Goal: Obtain resource: Download file/media

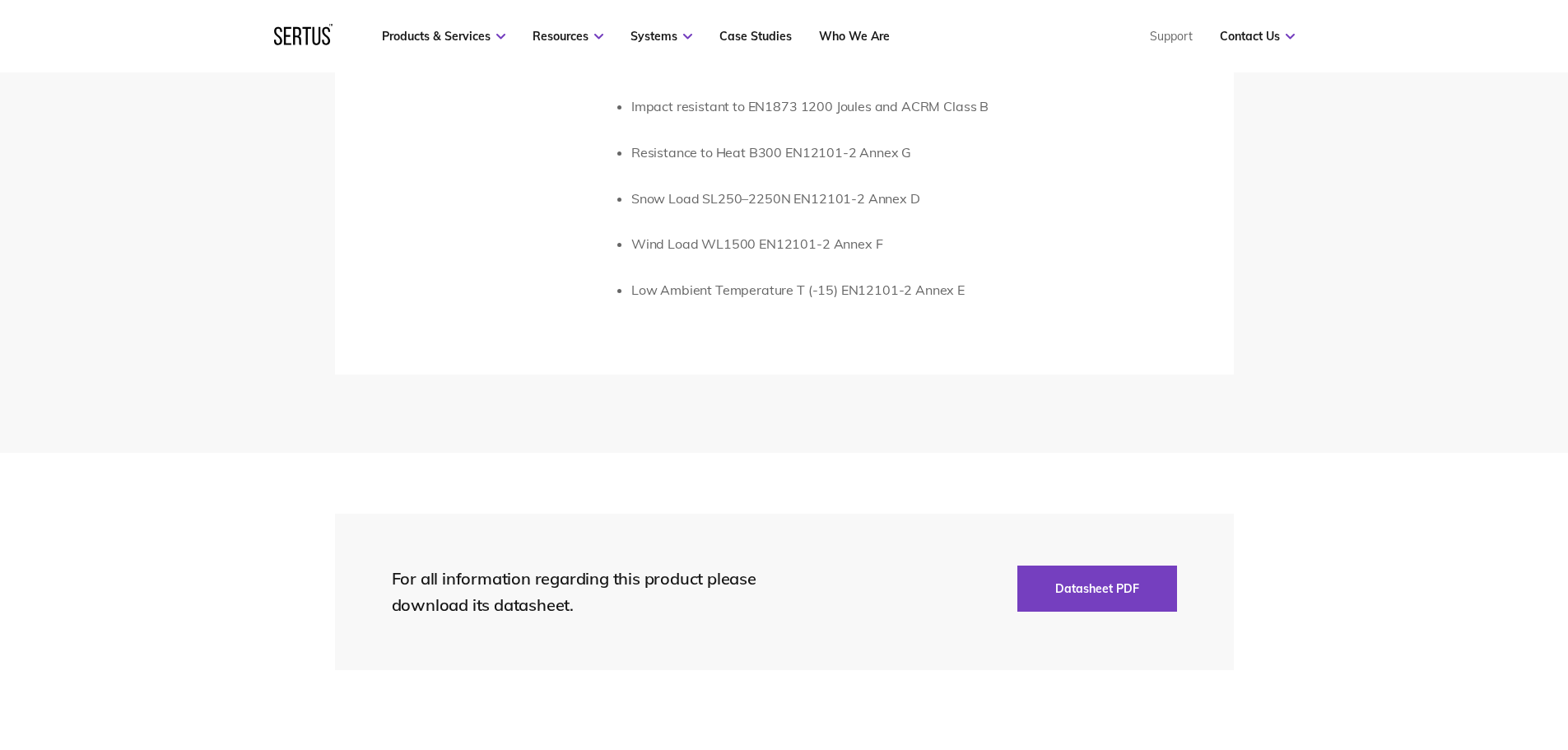
scroll to position [3541, 0]
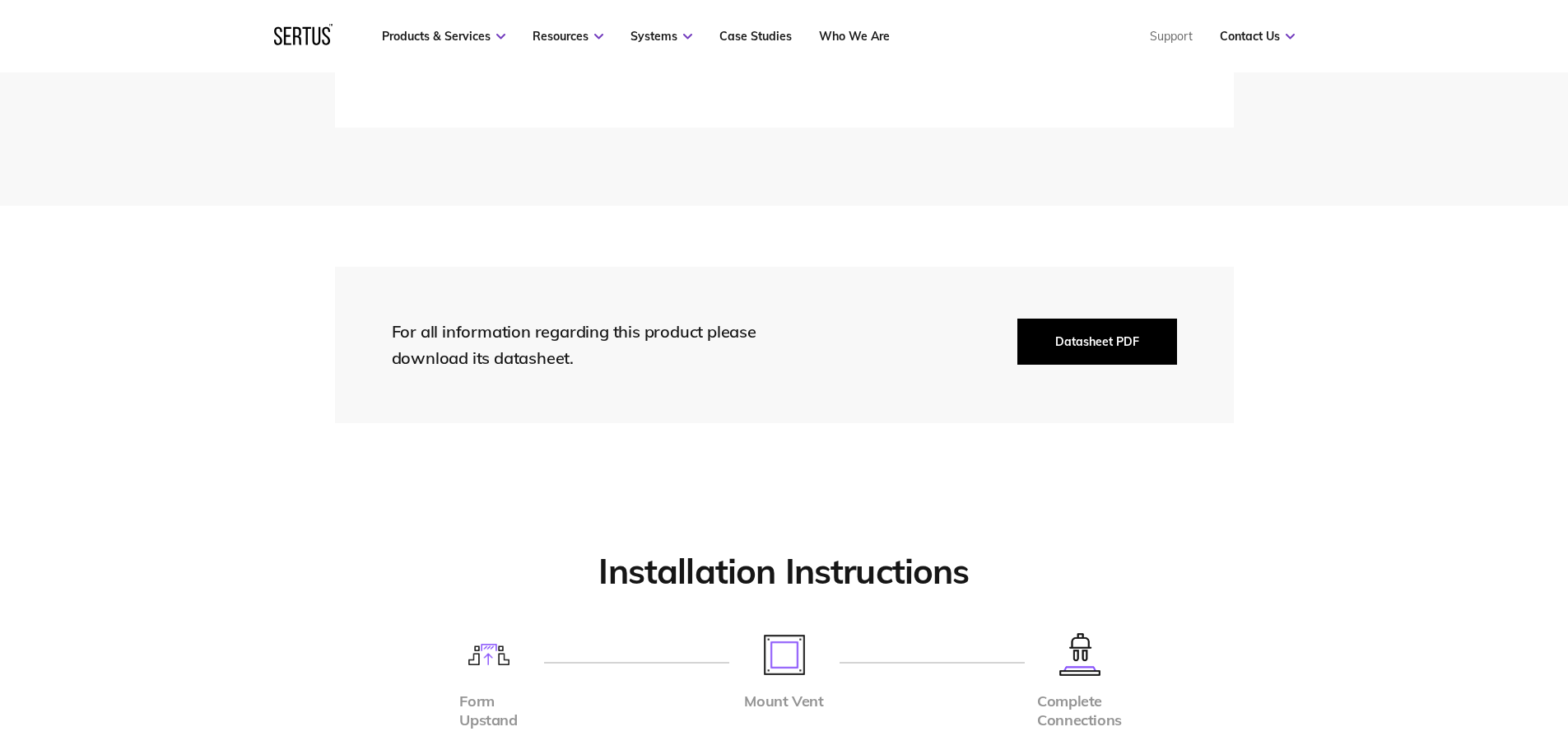
click at [1111, 347] on button "Datasheet PDF" at bounding box center [1098, 342] width 160 height 46
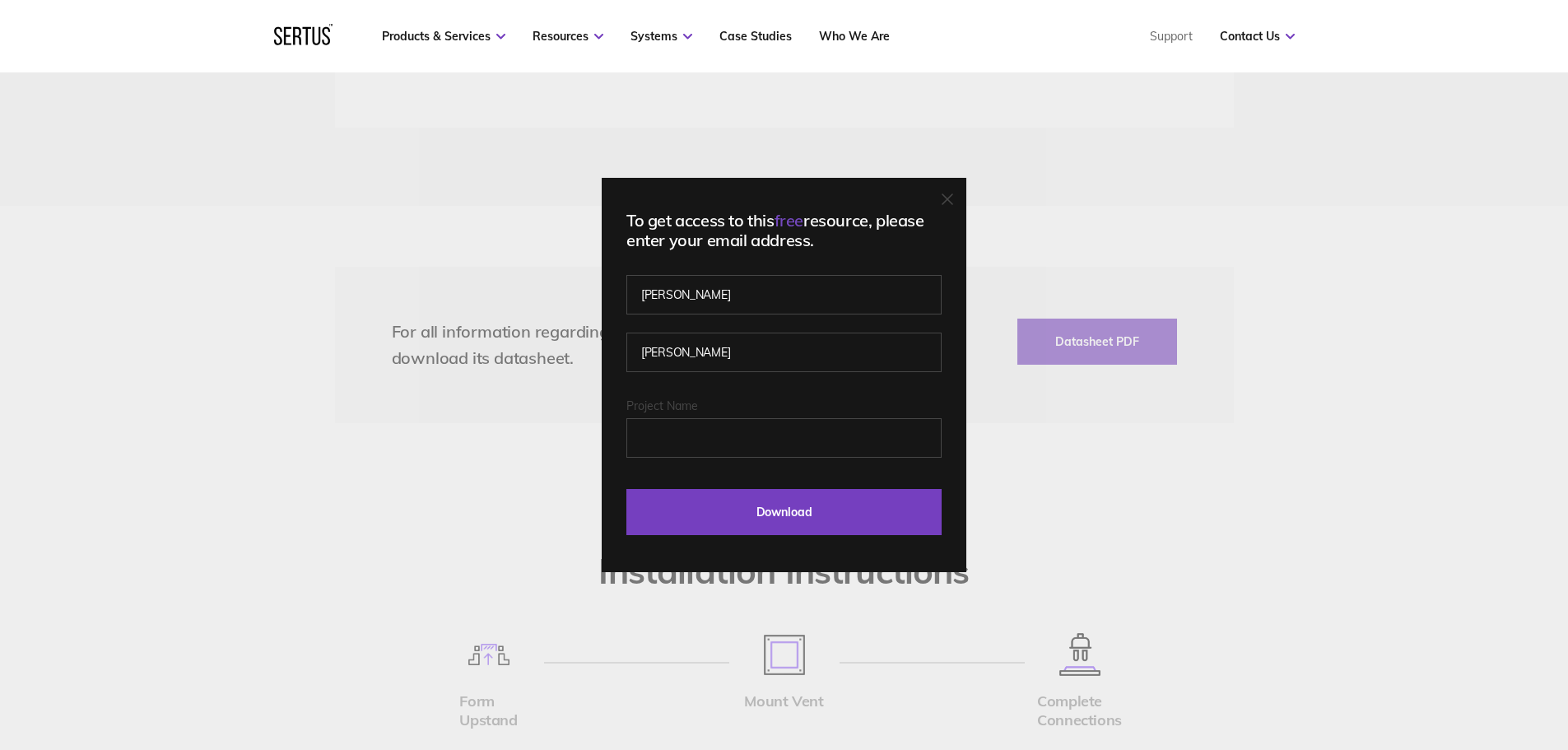
click at [1283, 153] on div "To get access to this free resource, please enter your email address. [PERSON_N…" at bounding box center [784, 375] width 1568 height 750
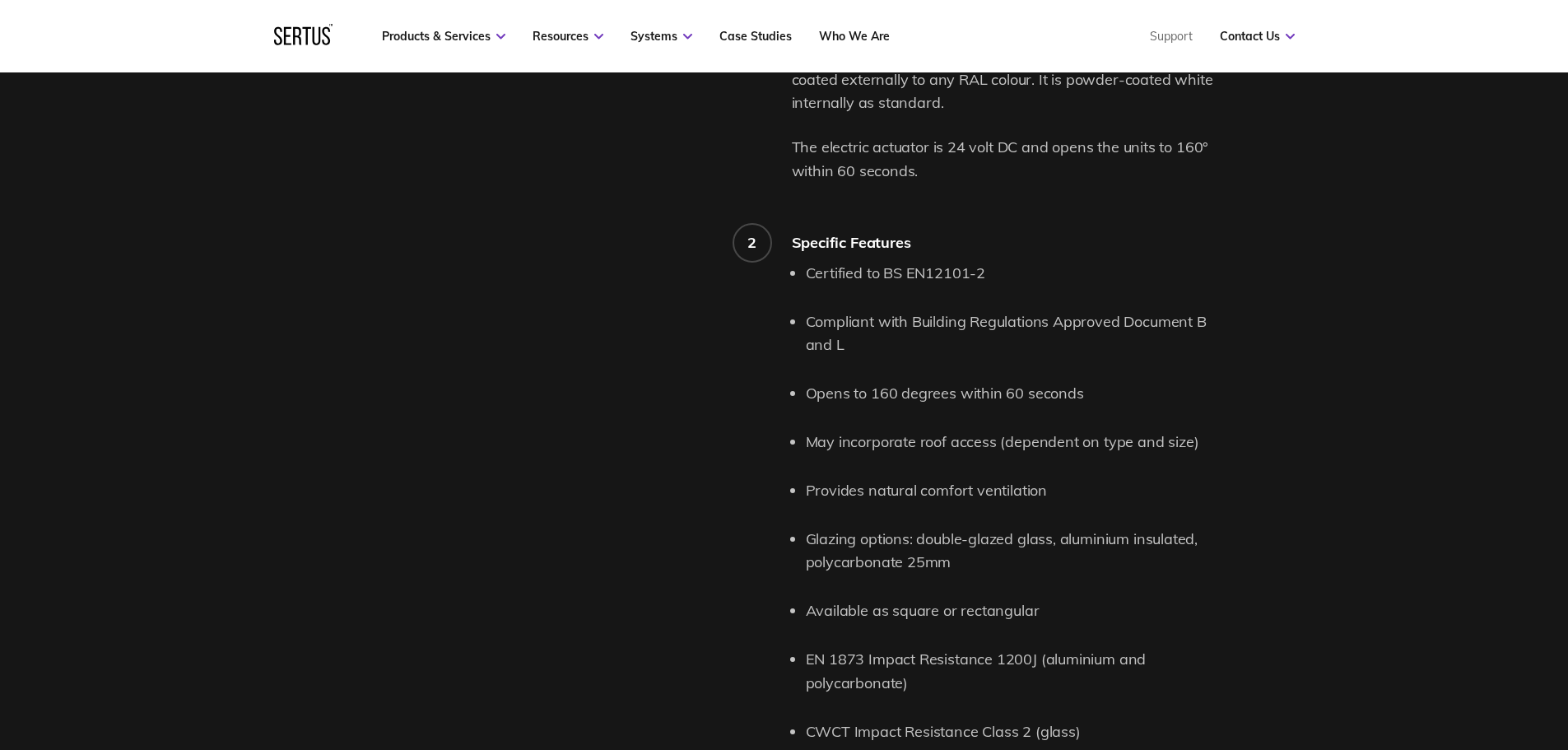
scroll to position [988, 0]
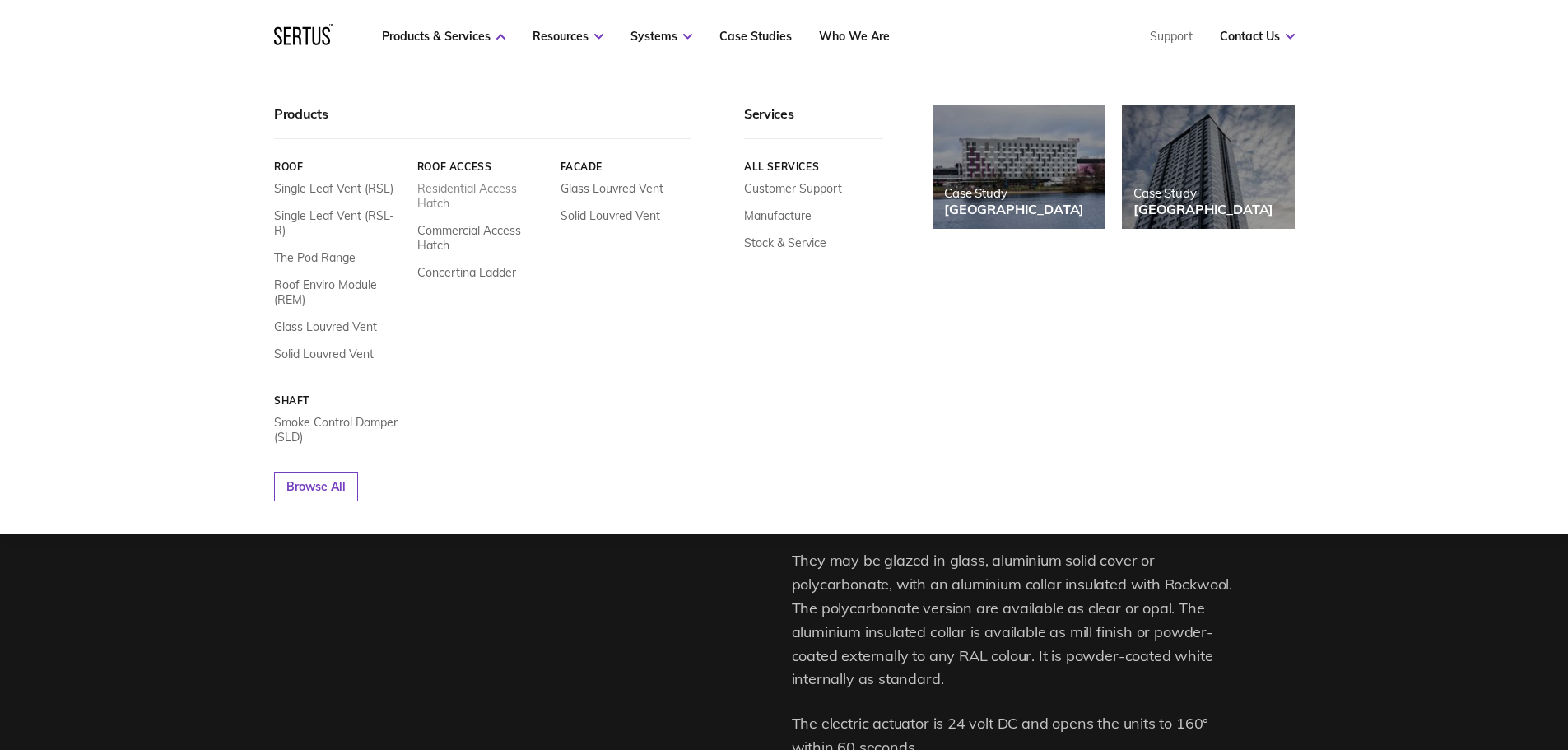
click at [458, 192] on link "Residential Access Hatch" at bounding box center [482, 197] width 131 height 30
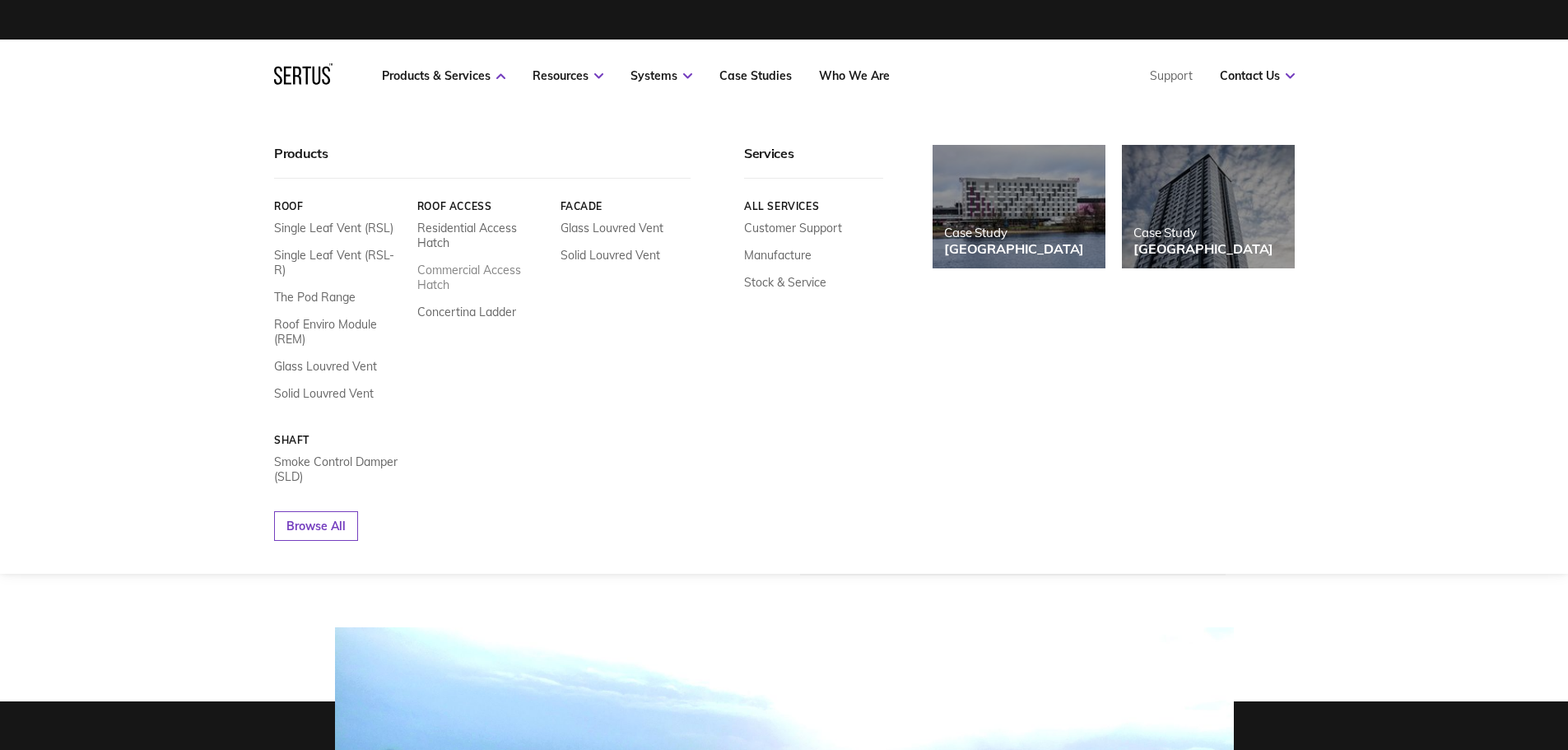
click at [471, 270] on link "Commercial Access Hatch" at bounding box center [482, 278] width 131 height 30
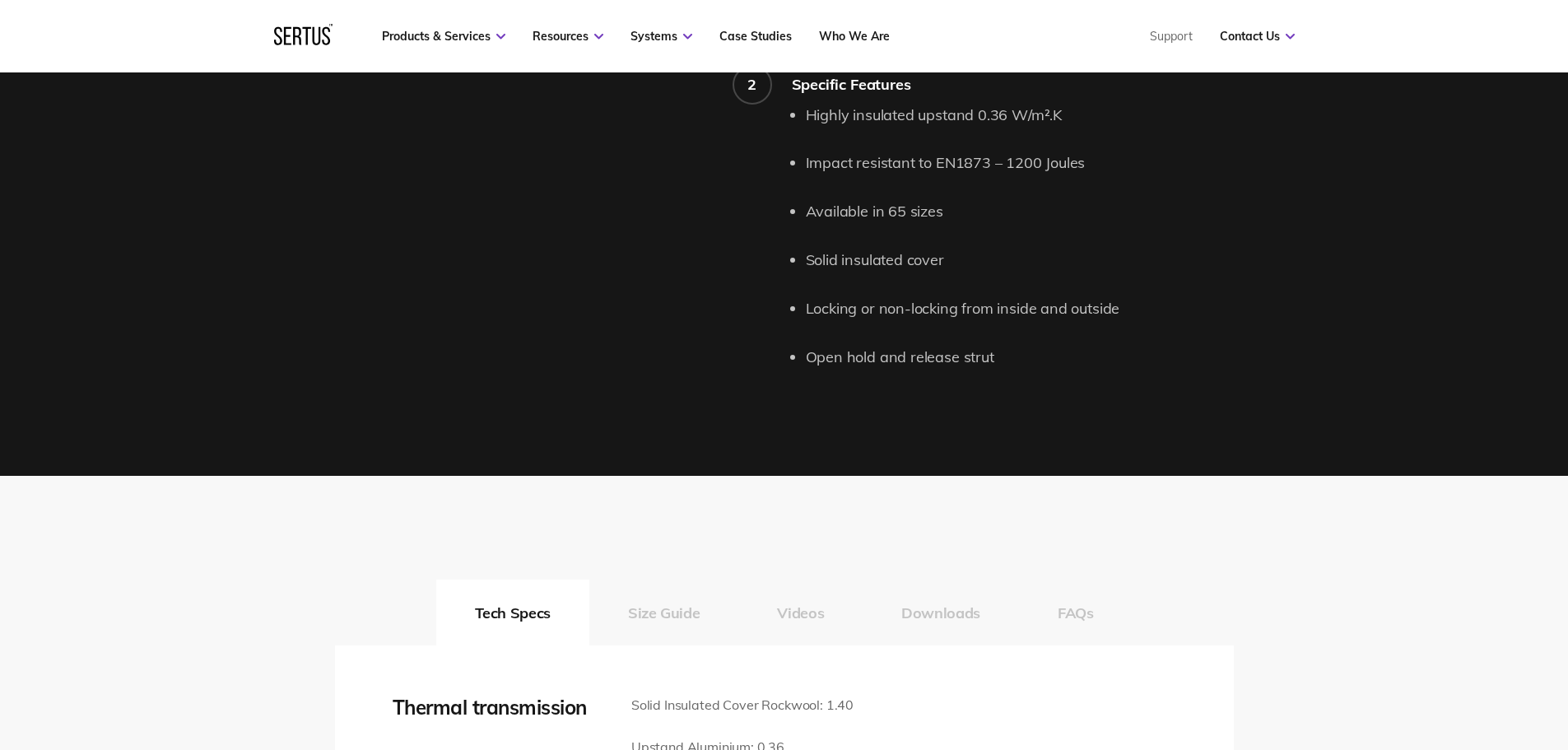
scroll to position [2059, 0]
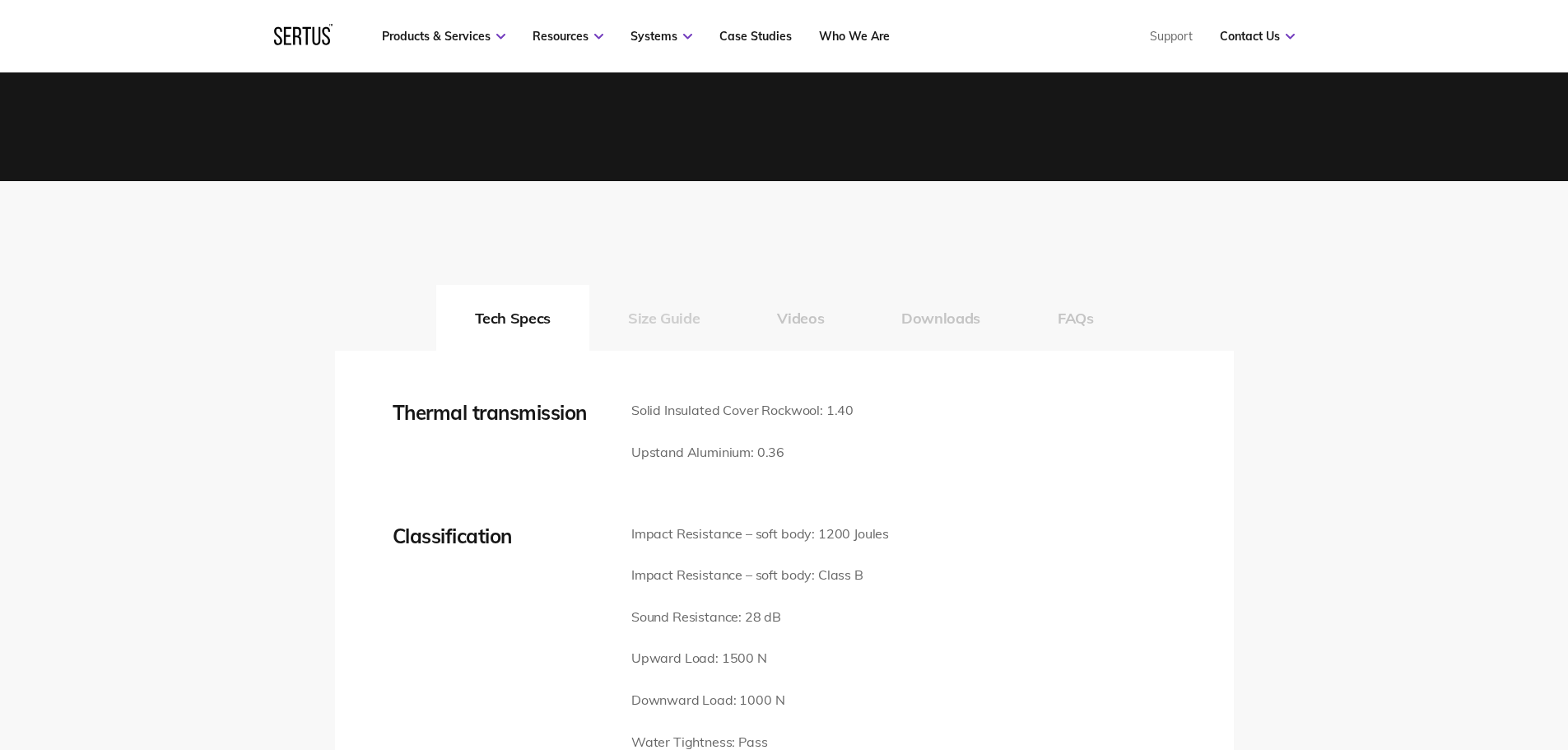
click at [656, 321] on button "Size Guide" at bounding box center [664, 318] width 149 height 66
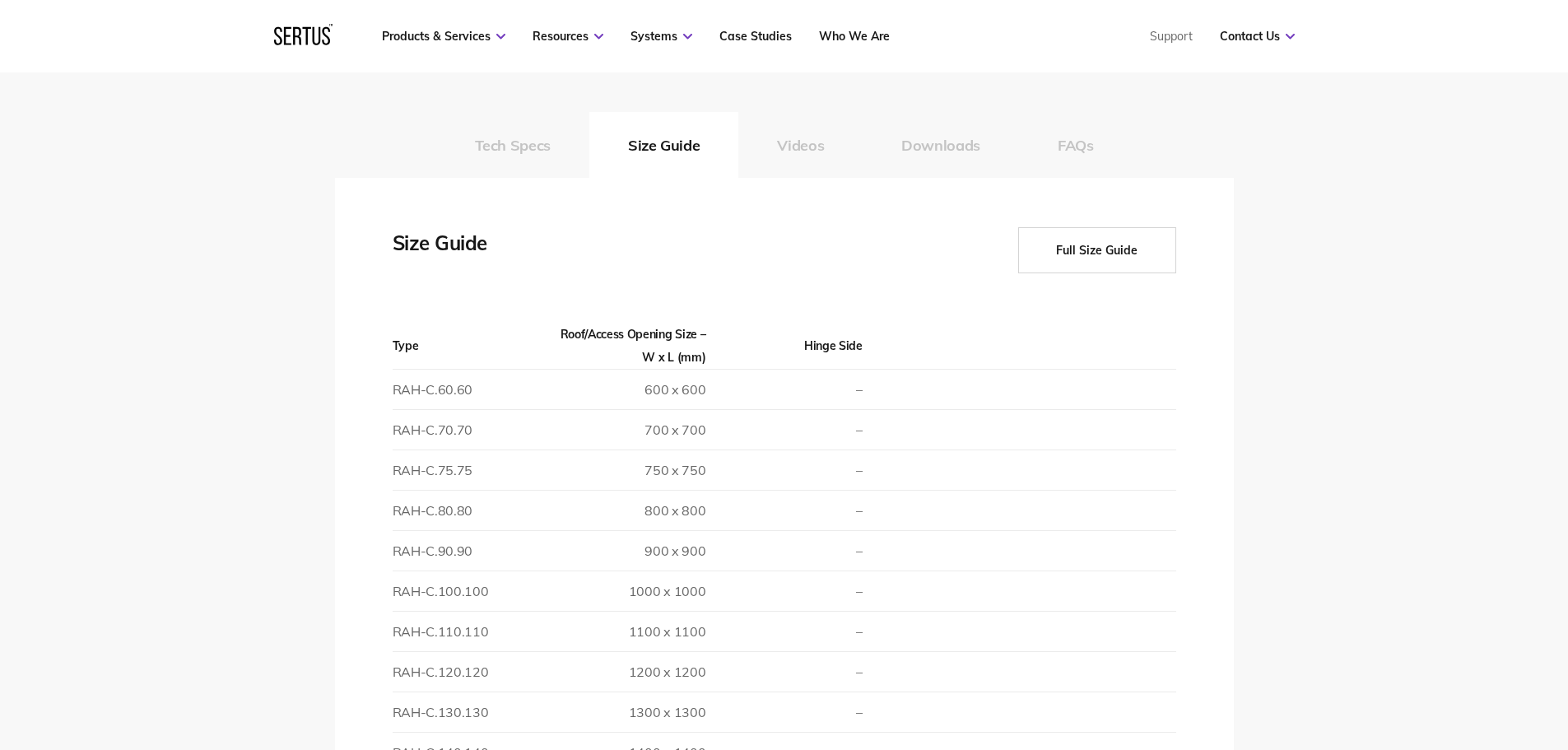
scroll to position [2224, 0]
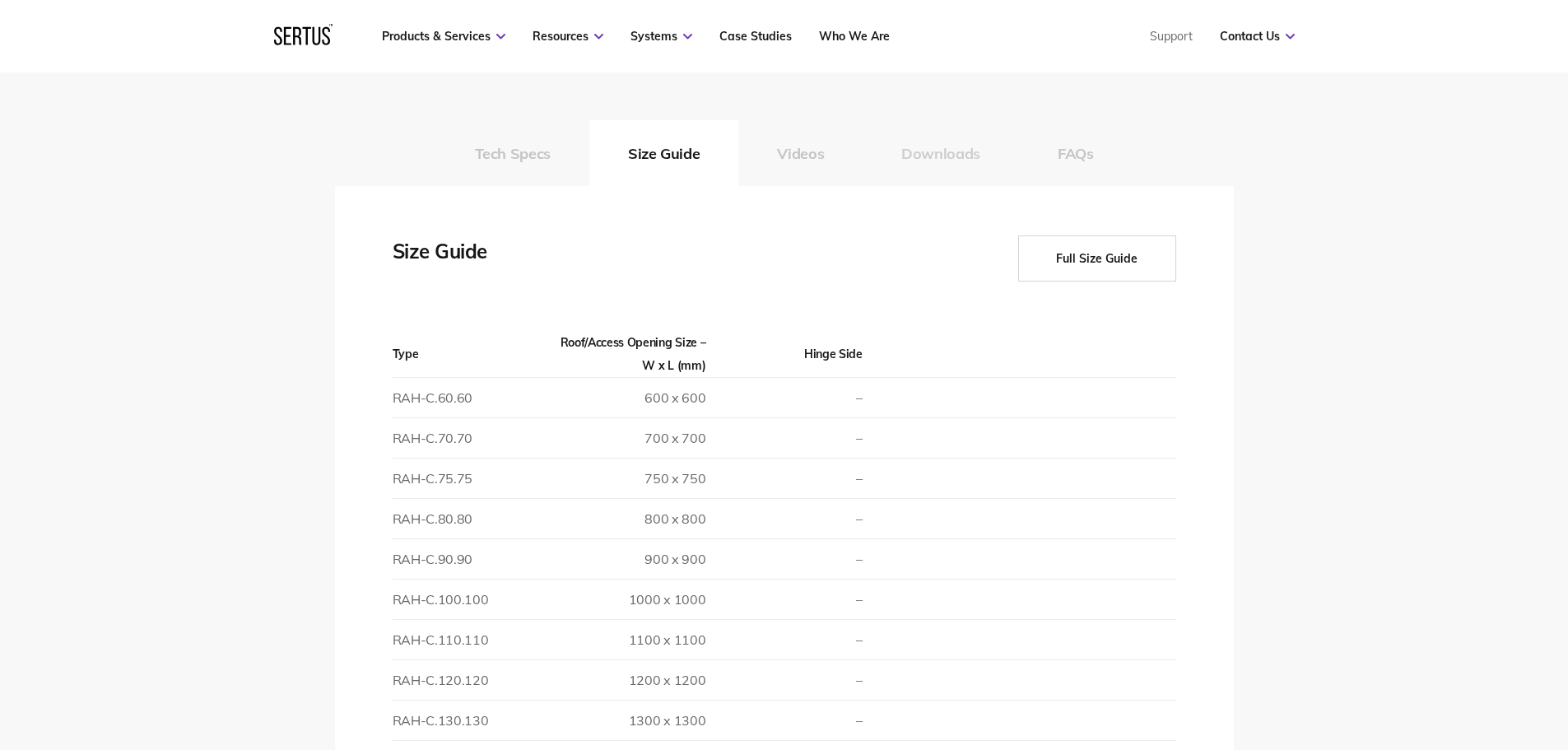
click at [954, 148] on button "Downloads" at bounding box center [941, 153] width 156 height 66
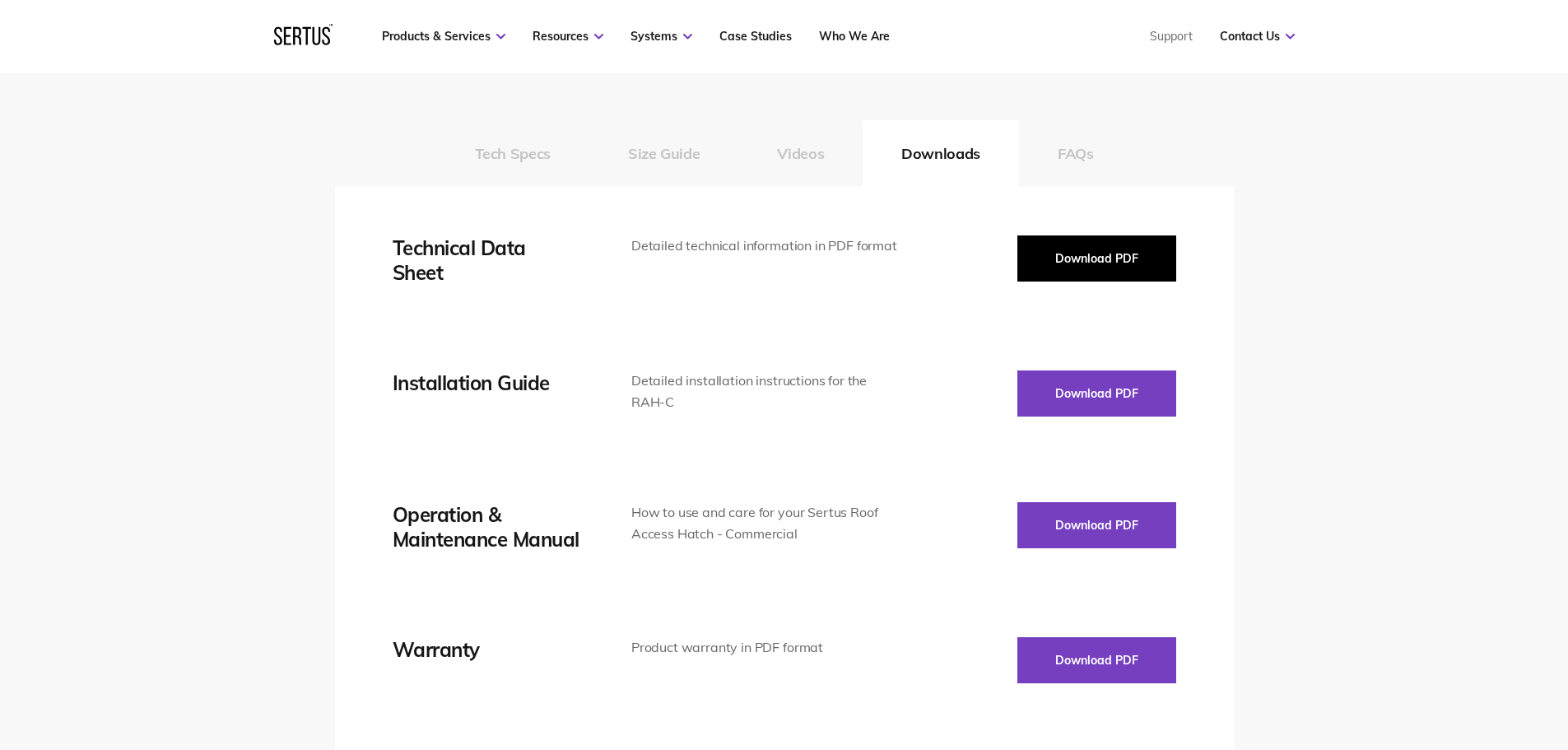
click at [1086, 253] on button "Download PDF" at bounding box center [1097, 258] width 159 height 46
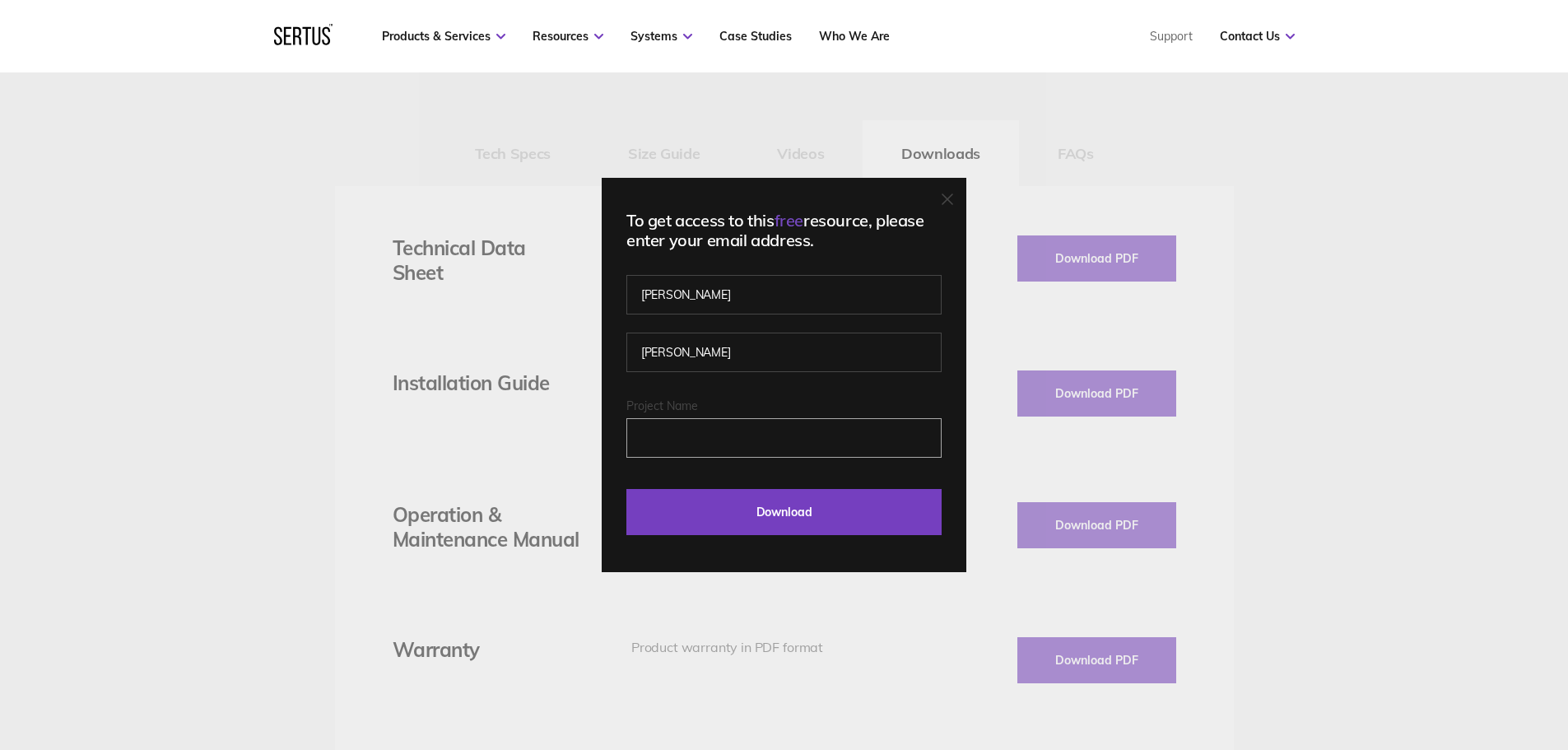
click at [717, 429] on input "Project Name" at bounding box center [784, 439] width 315 height 40
type input "2502D"
click at [752, 512] on input "Download" at bounding box center [784, 512] width 315 height 46
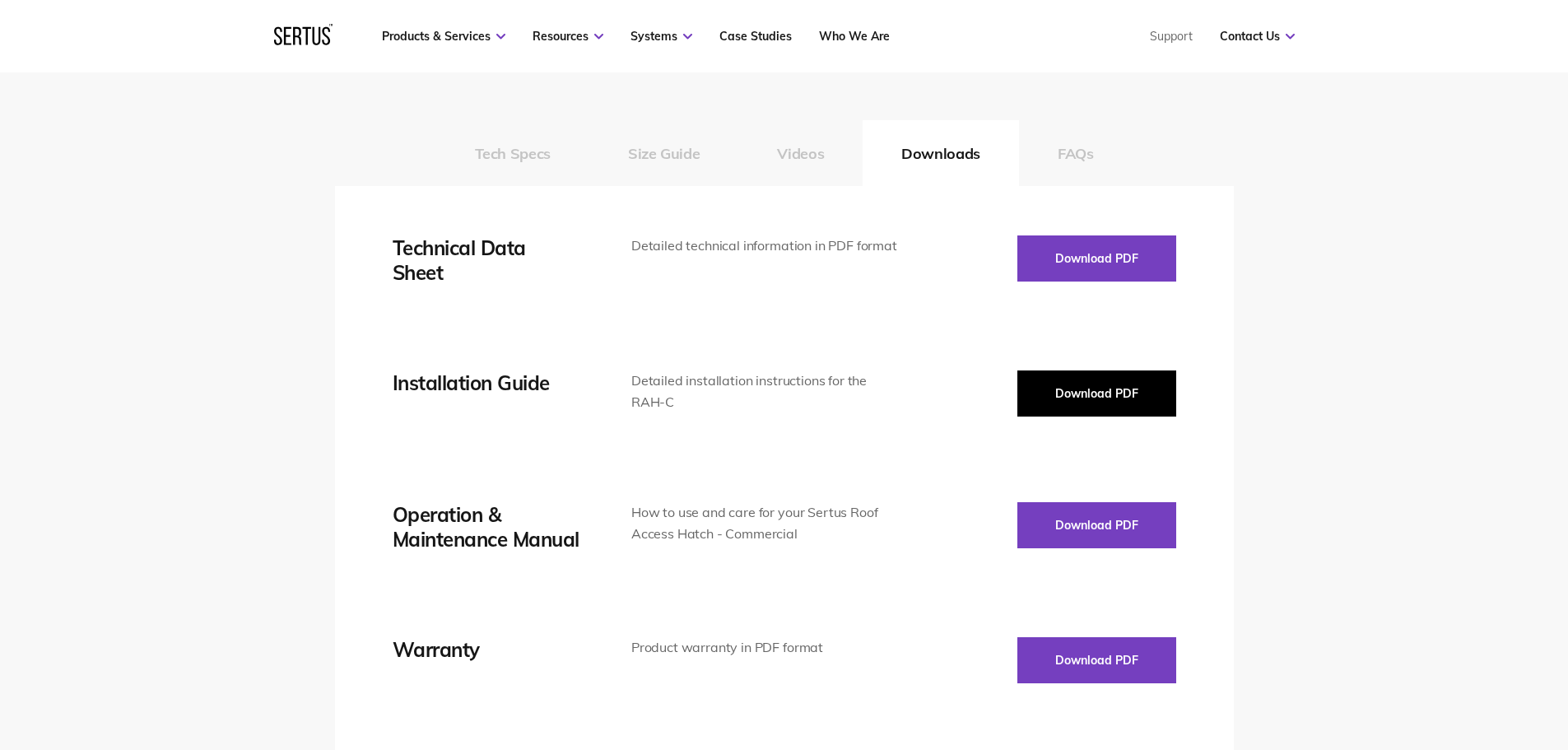
click at [1120, 401] on button "Download PDF" at bounding box center [1097, 393] width 159 height 46
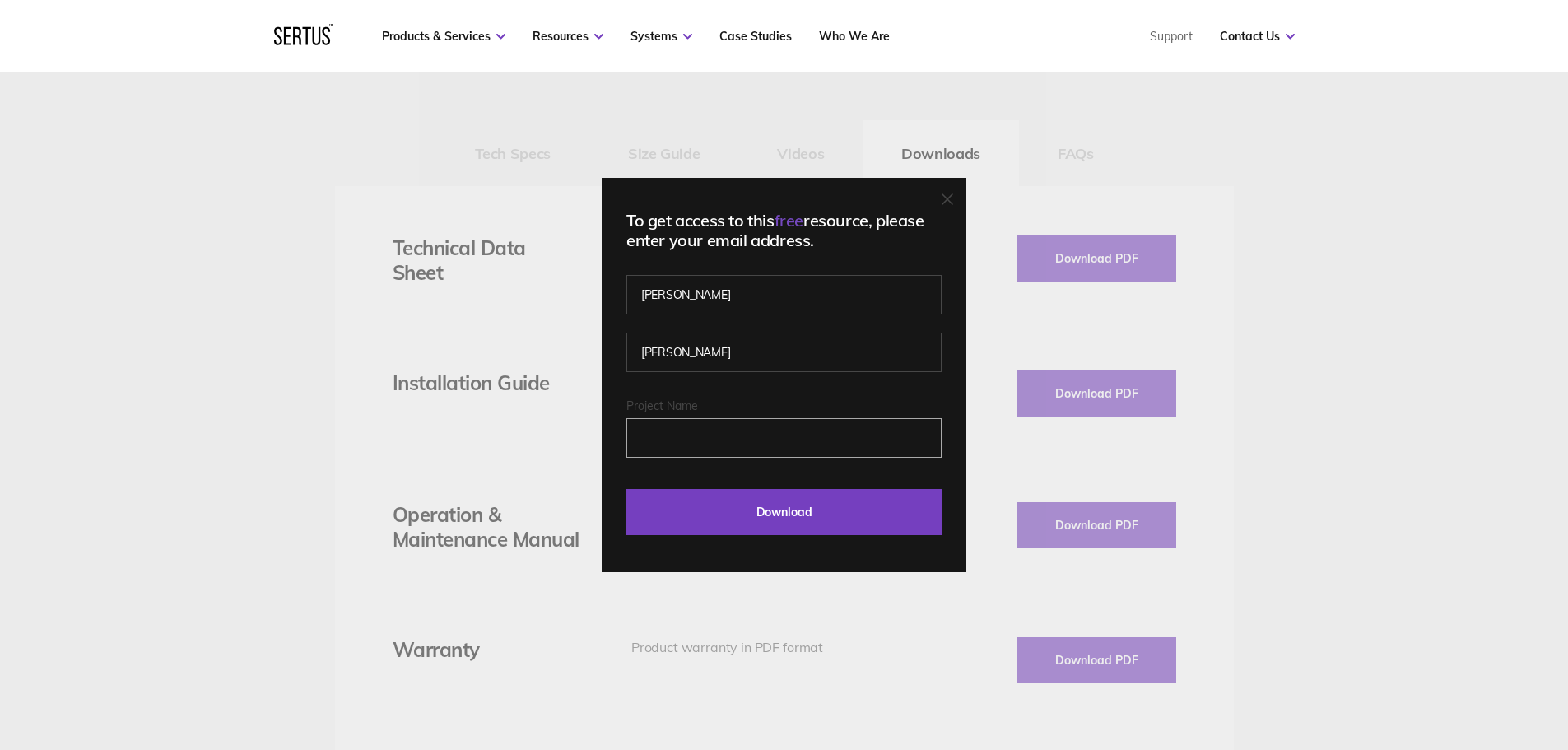
click at [717, 436] on input "Project Name" at bounding box center [784, 439] width 315 height 40
type input "2502D"
click at [626, 489] on input "Download" at bounding box center [784, 512] width 315 height 46
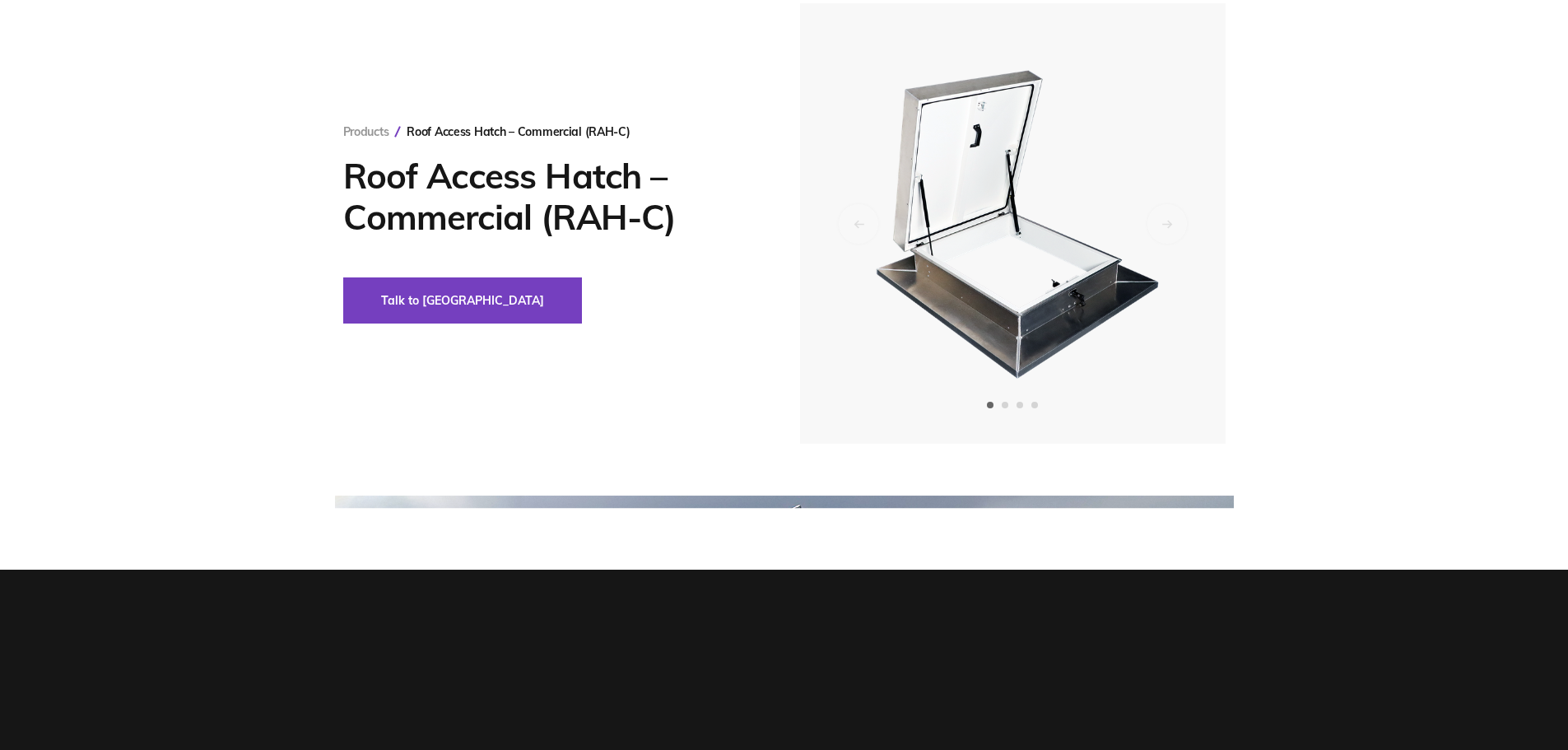
scroll to position [0, 0]
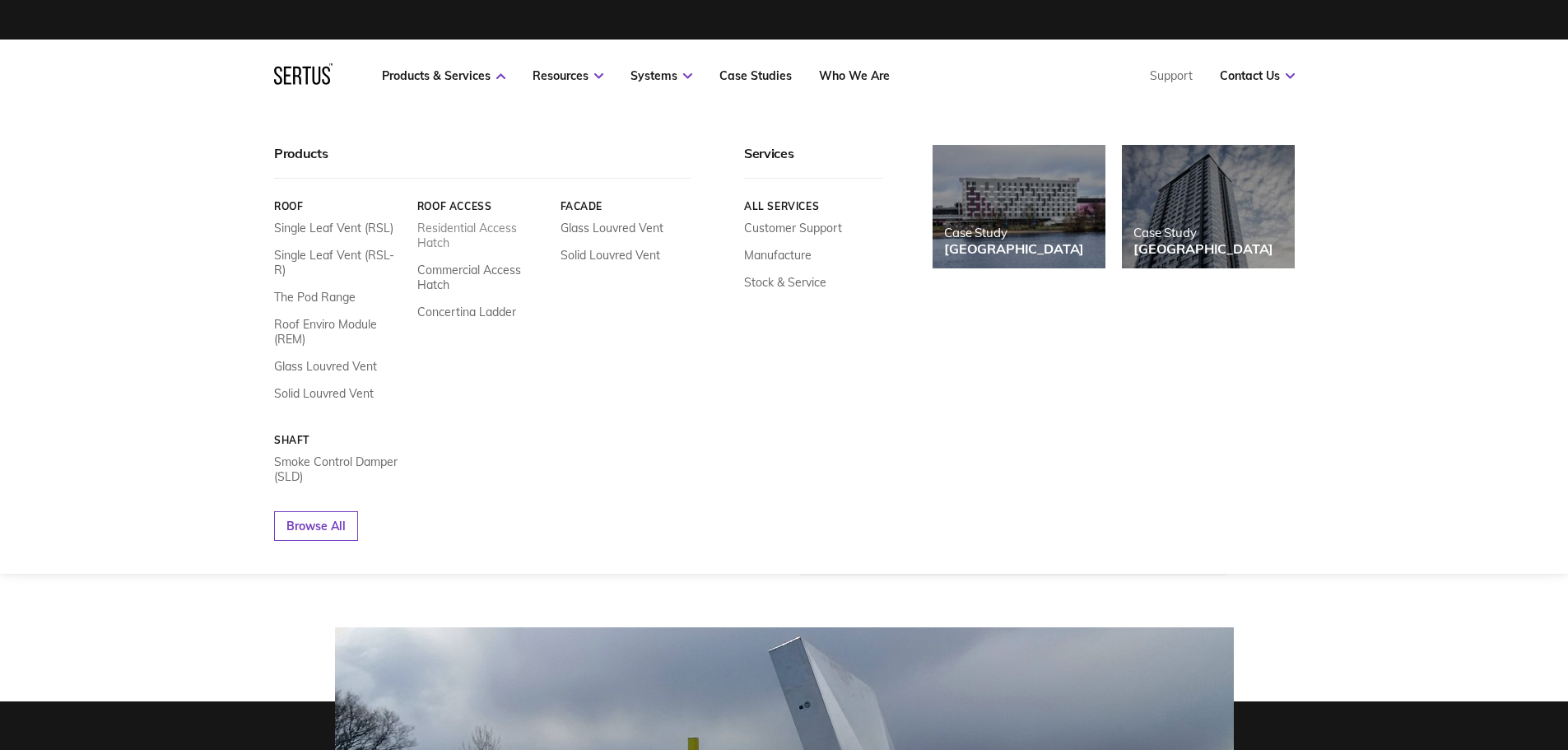
click at [475, 227] on link "Residential Access Hatch" at bounding box center [482, 236] width 131 height 30
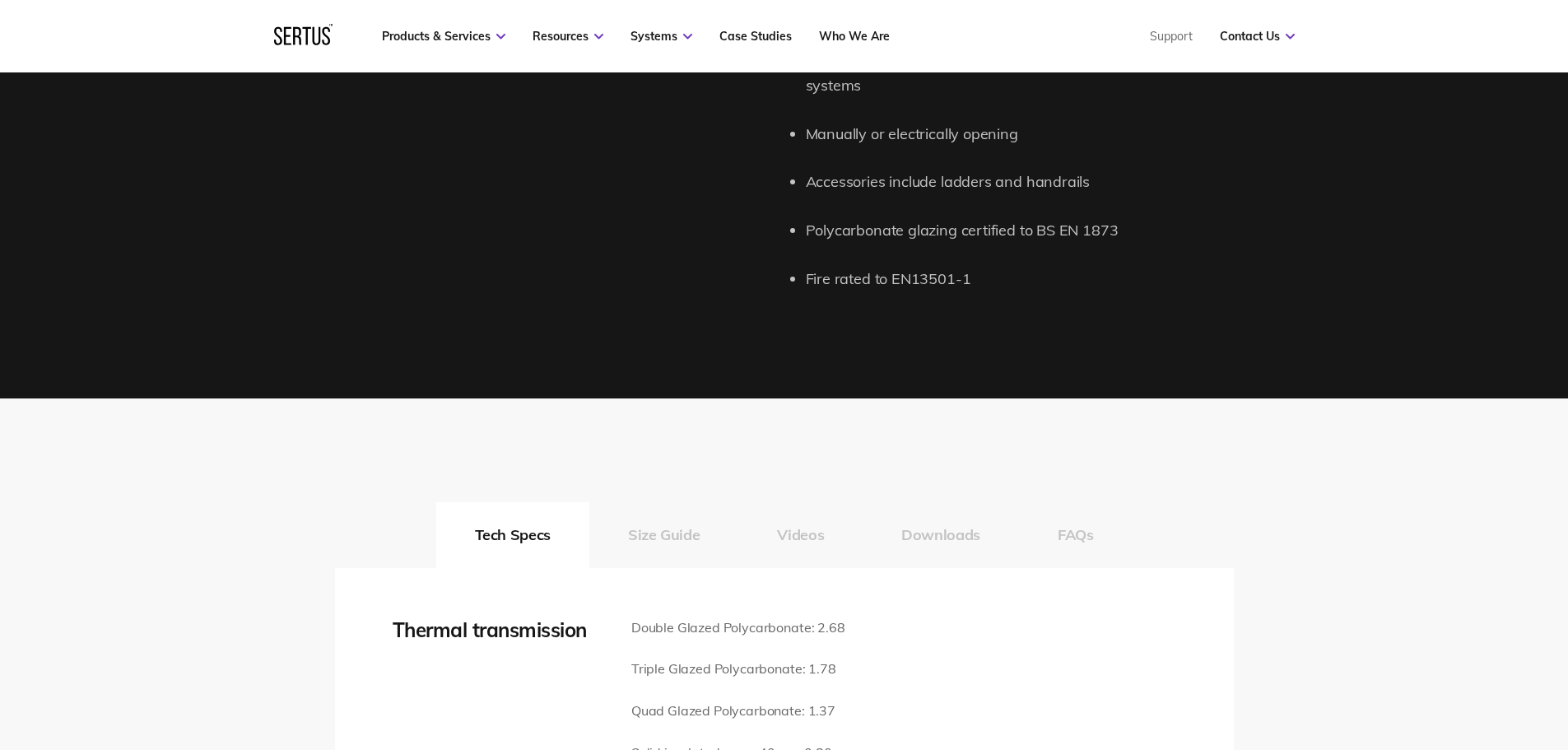
scroll to position [2059, 0]
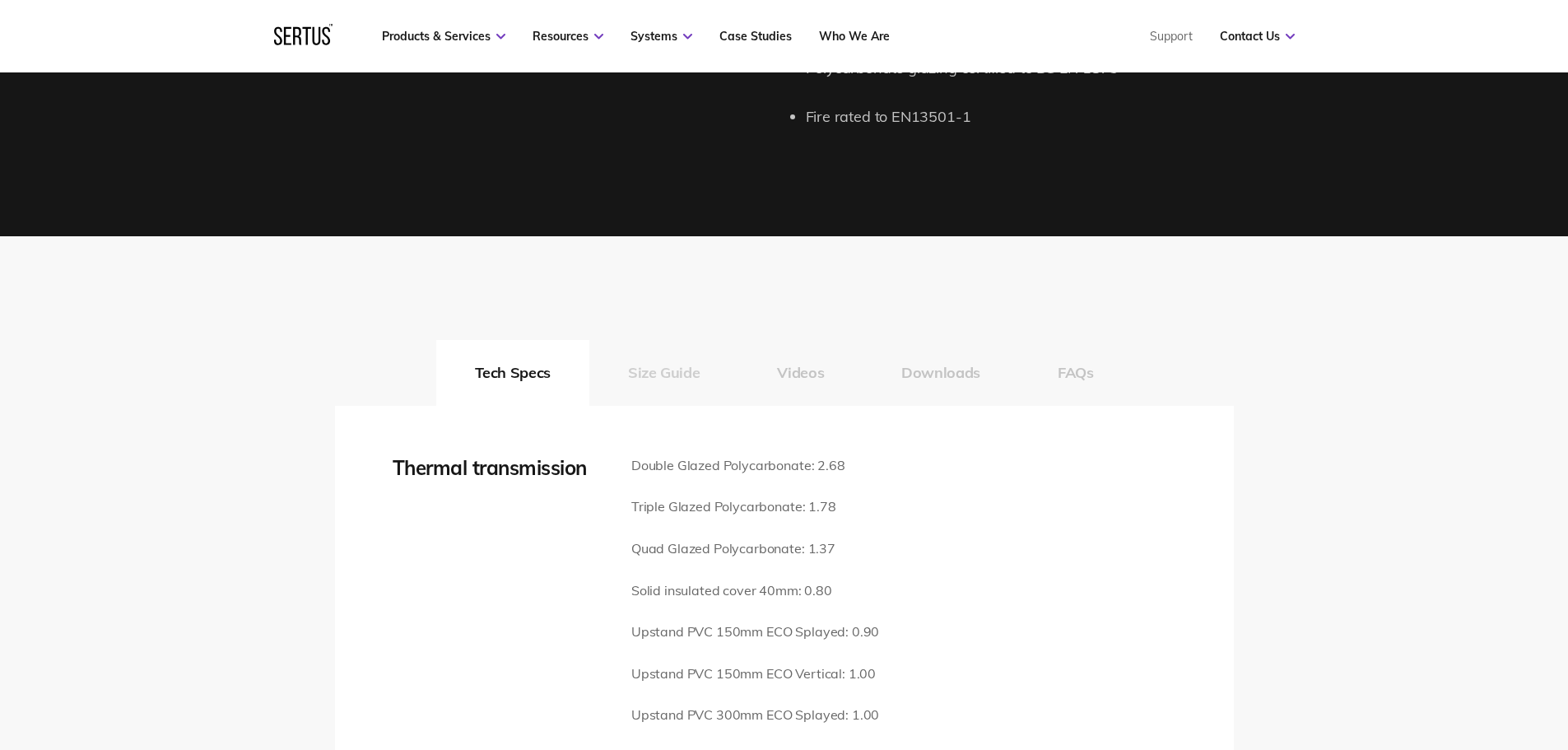
click at [661, 346] on button "Size Guide" at bounding box center [664, 373] width 149 height 66
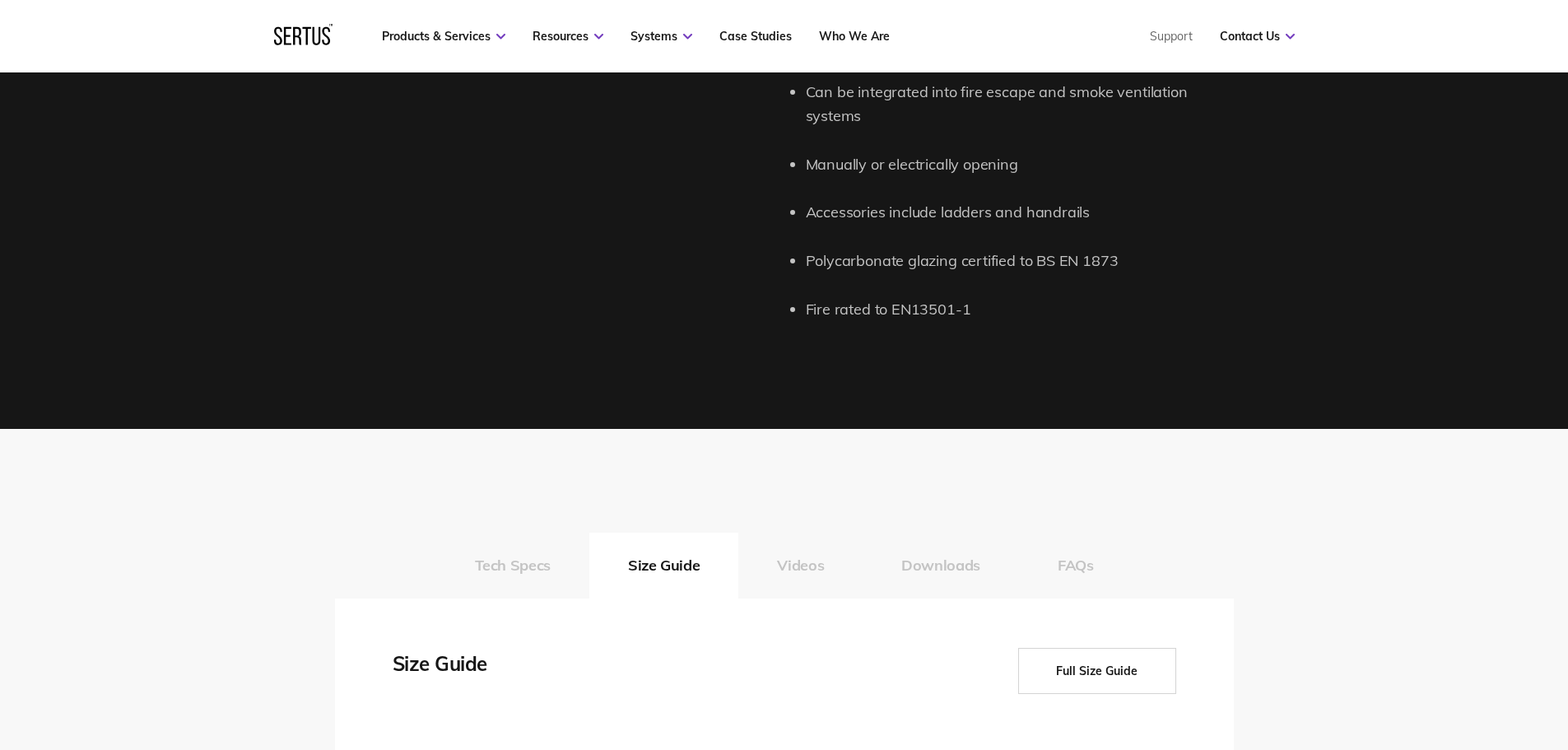
scroll to position [1894, 0]
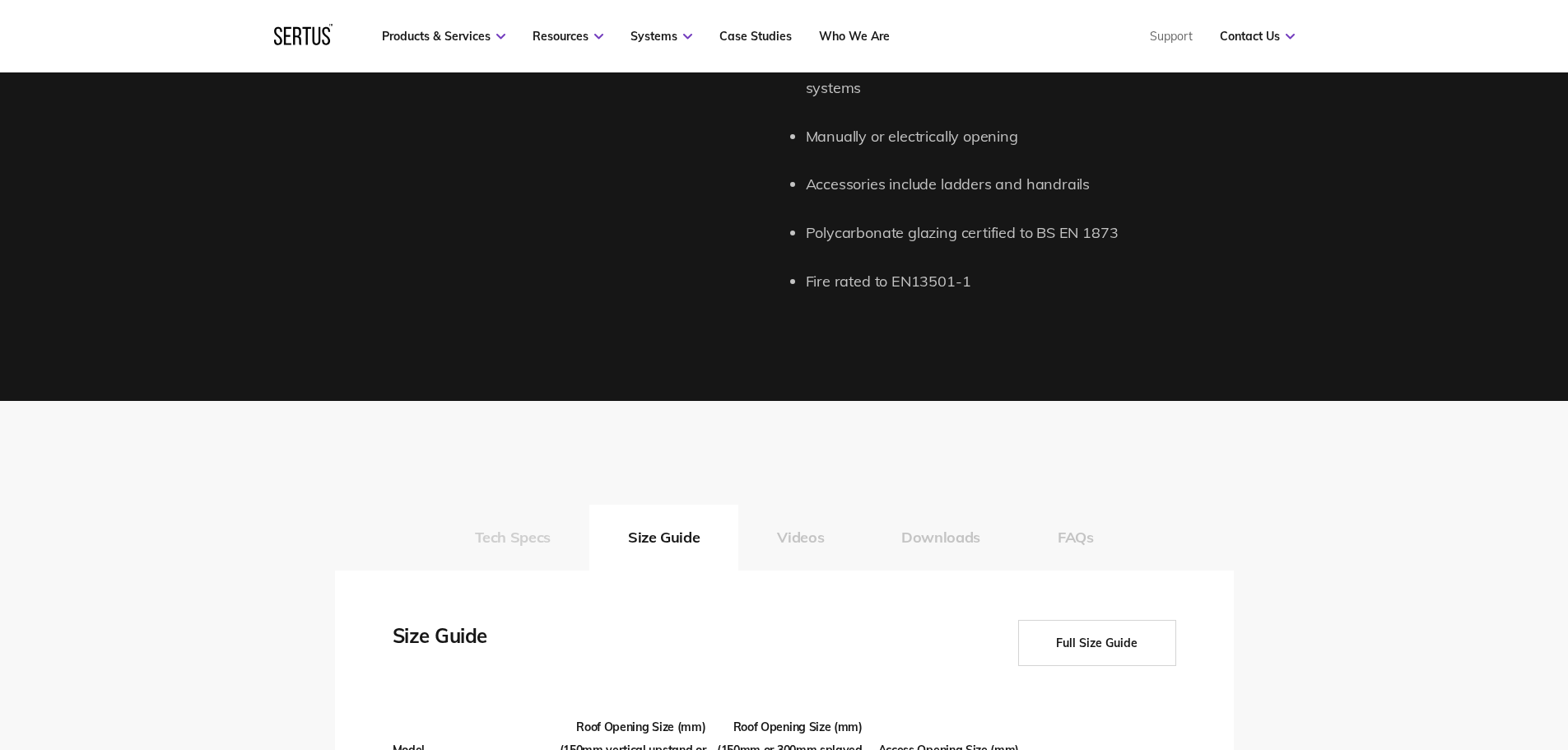
click at [523, 504] on button "Tech Specs" at bounding box center [513, 537] width 153 height 66
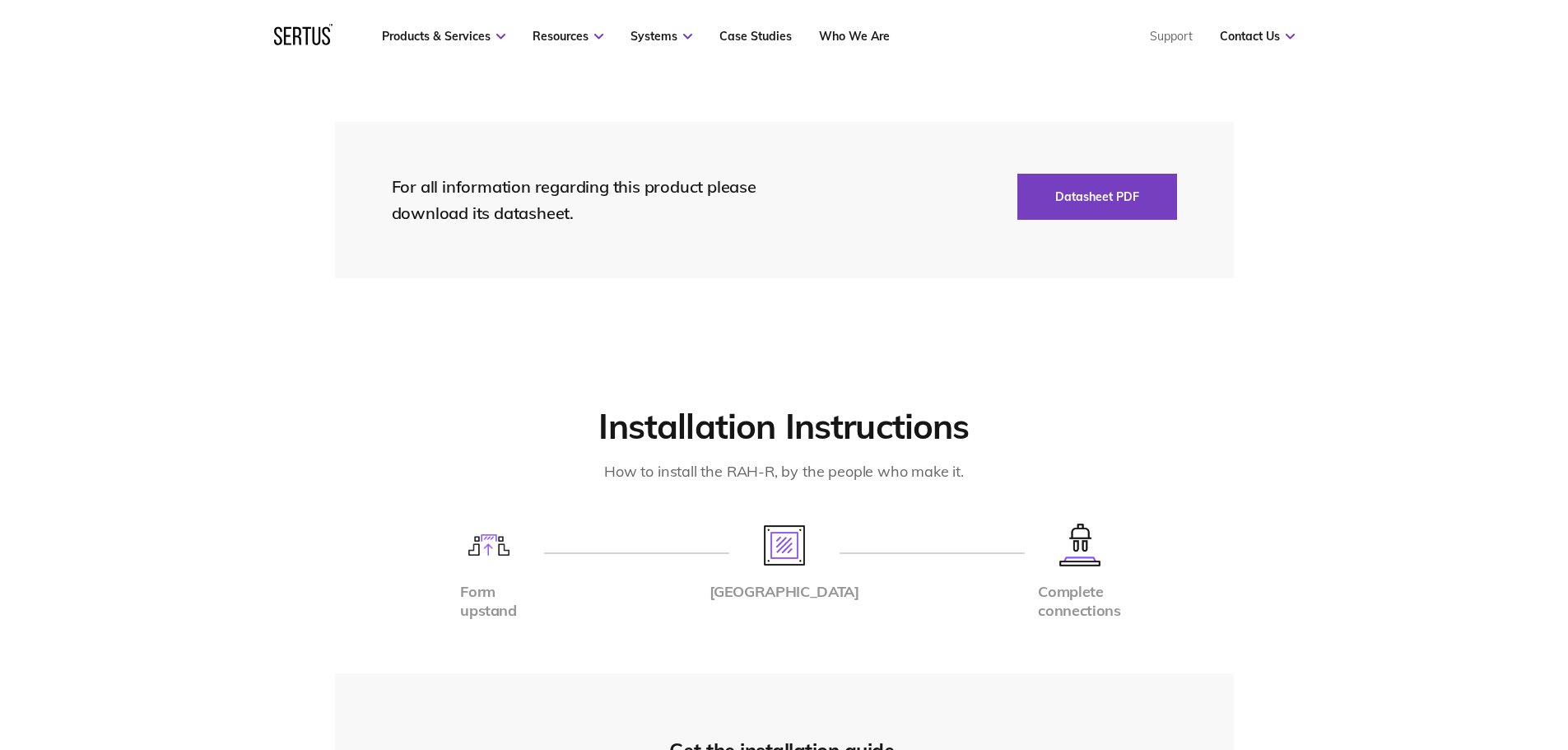
scroll to position [3789, 0]
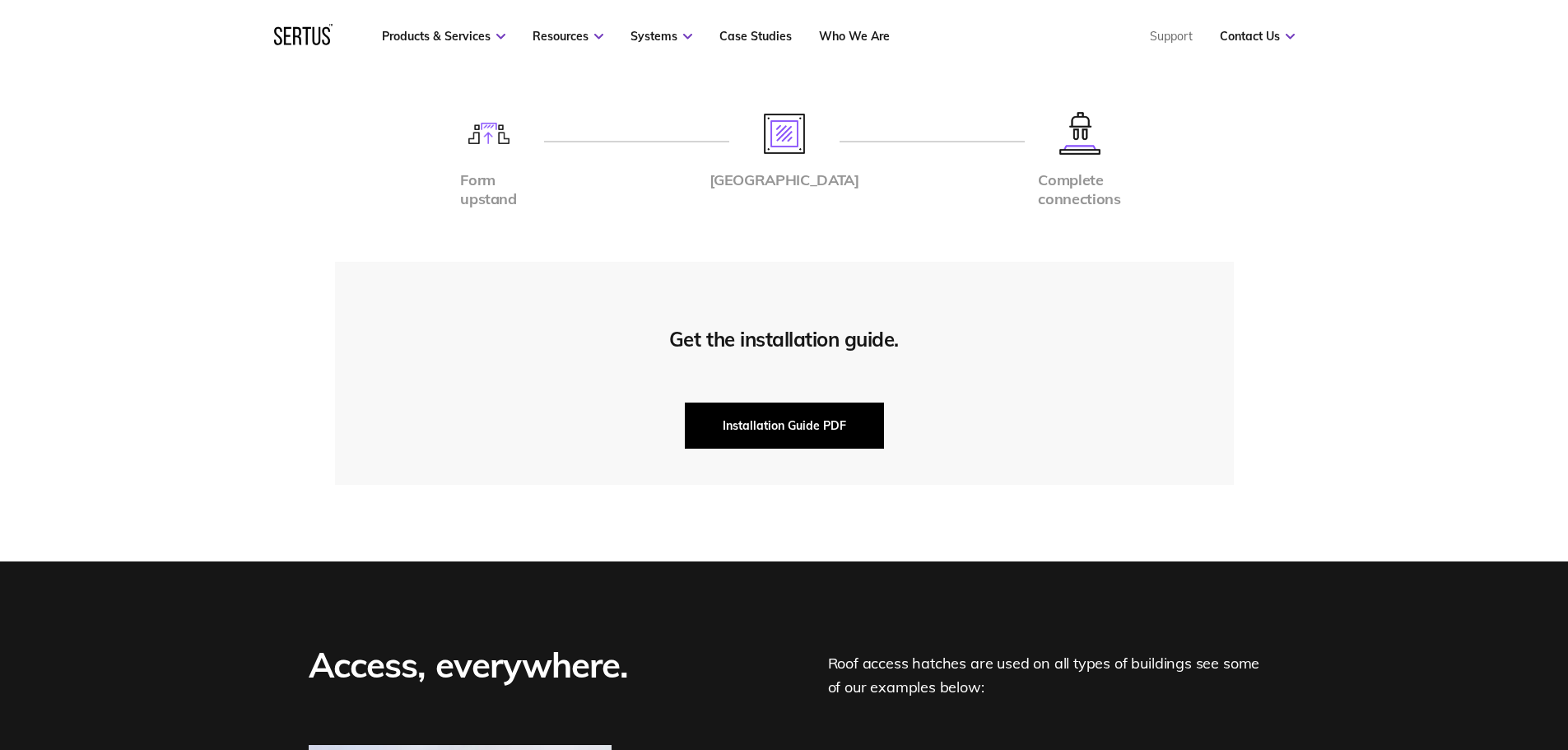
click at [797, 403] on button "Installation Guide PDF" at bounding box center [784, 425] width 199 height 46
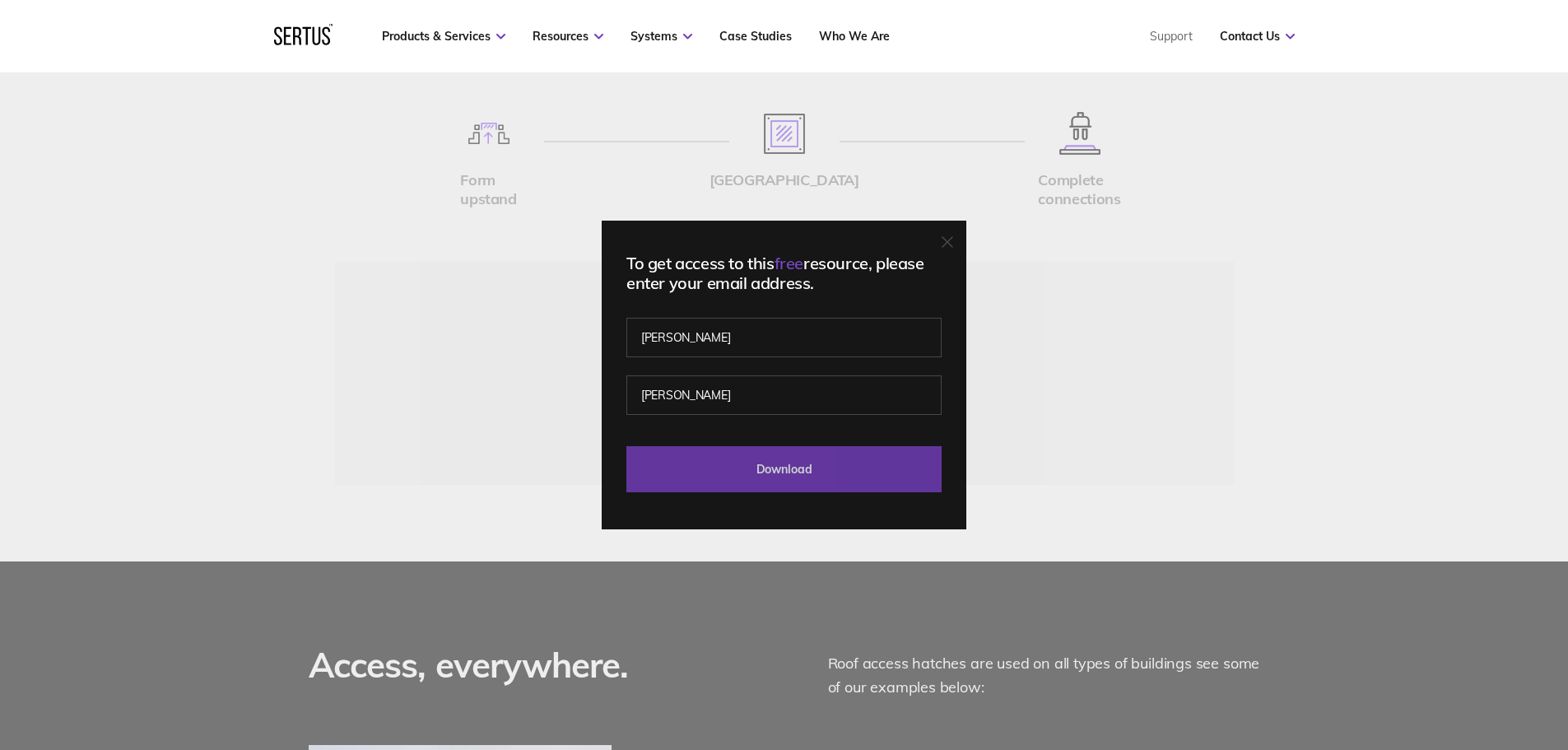
click at [786, 472] on input "Download" at bounding box center [784, 469] width 315 height 46
